Goal: Find specific page/section: Find specific page/section

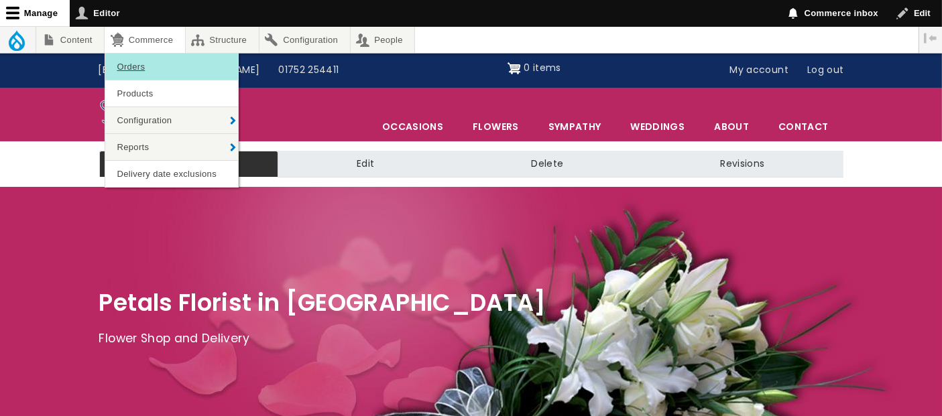
click at [149, 66] on link "Orders" at bounding box center [171, 67] width 133 height 26
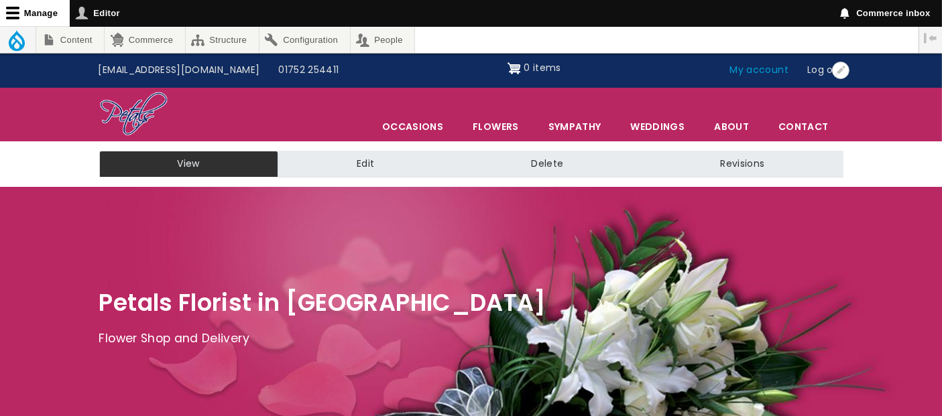
click at [766, 66] on link "My account" at bounding box center [760, 70] width 78 height 25
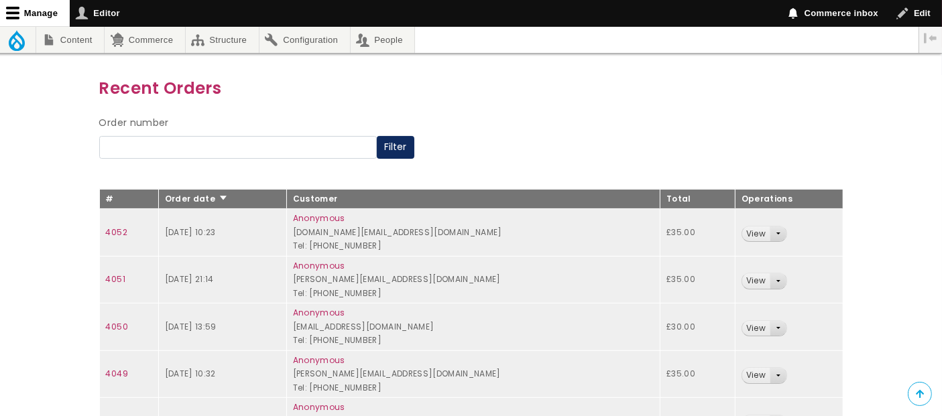
scroll to position [74, 0]
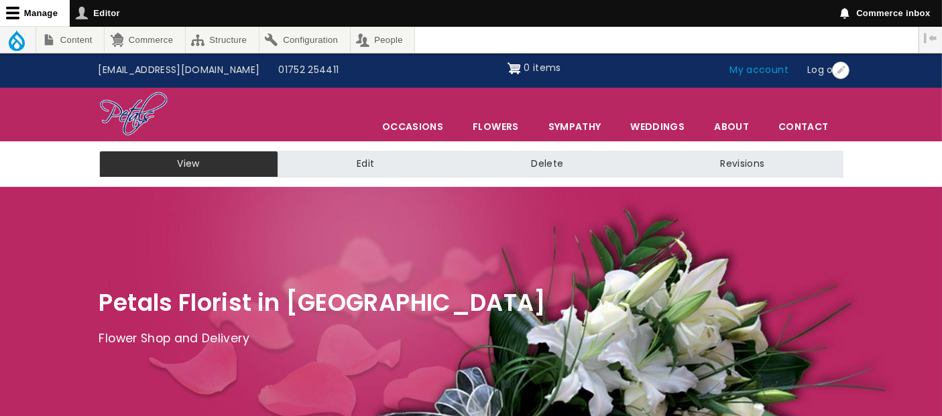
click at [758, 68] on link "My account" at bounding box center [760, 70] width 78 height 25
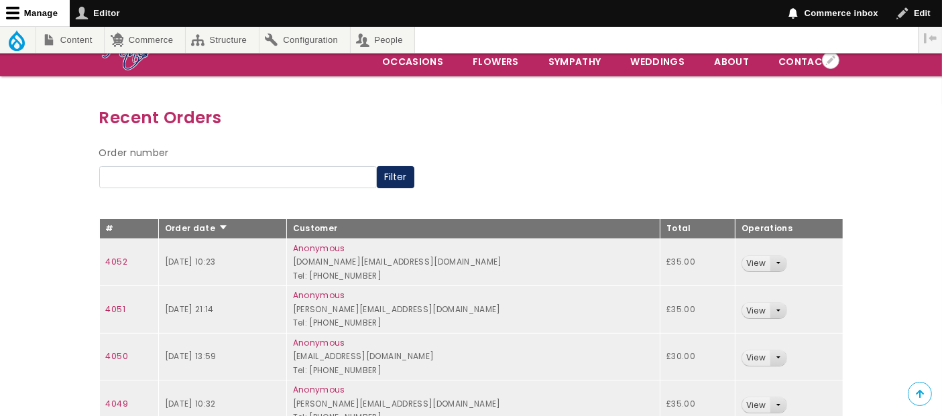
scroll to position [149, 0]
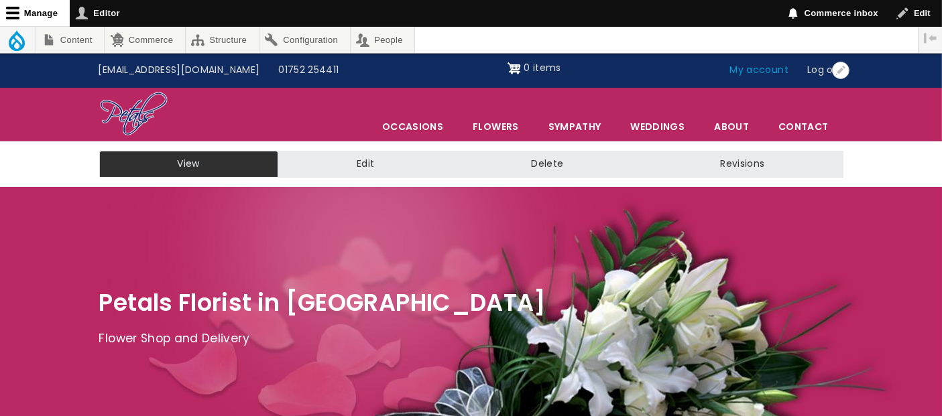
click at [781, 72] on link "My account" at bounding box center [760, 70] width 78 height 25
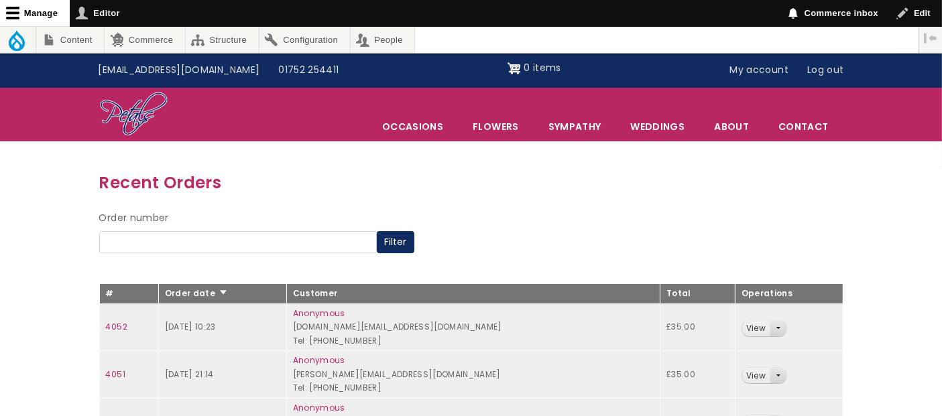
scroll to position [74, 0]
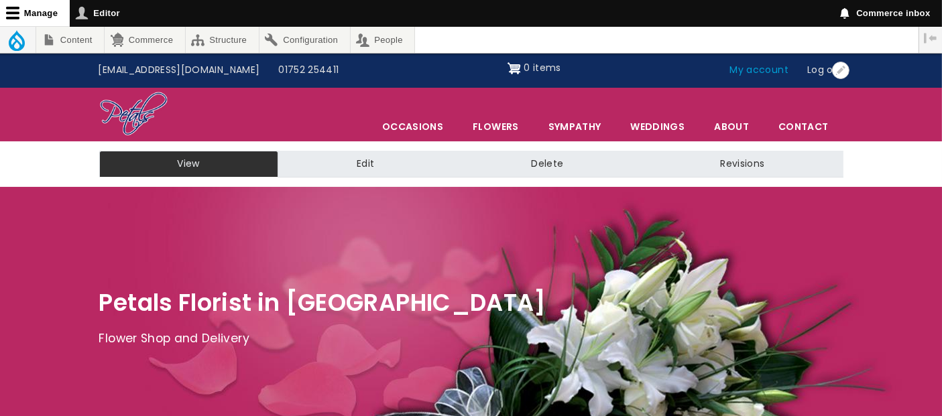
click at [756, 72] on link "My account" at bounding box center [760, 70] width 78 height 25
click at [758, 70] on link "My account" at bounding box center [760, 70] width 78 height 25
